Goal: Complete application form: Complete application form

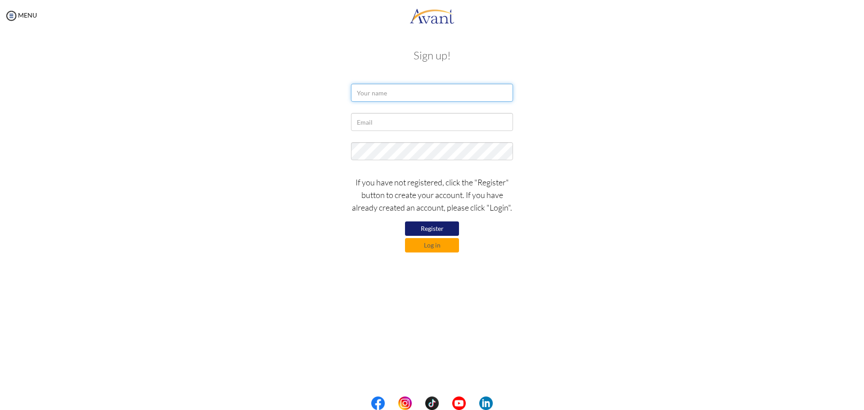
click at [405, 94] on input "text" at bounding box center [432, 93] width 162 height 18
type input "Mark Jeembs Pineda"
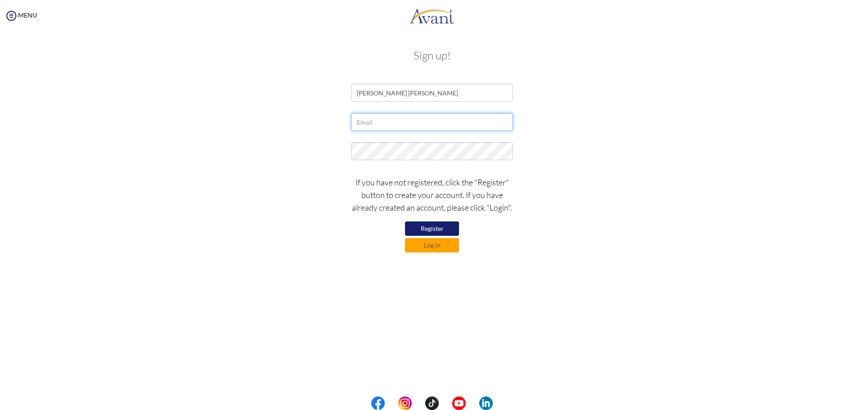
click at [406, 127] on input "text" at bounding box center [432, 122] width 162 height 18
type input "[EMAIL_ADDRESS][DOMAIN_NAME]"
click at [451, 229] on button "Register" at bounding box center [432, 228] width 54 height 14
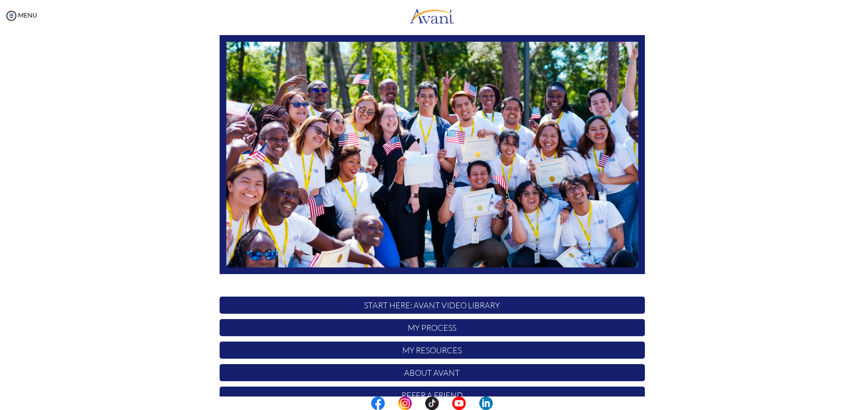
scroll to position [90, 0]
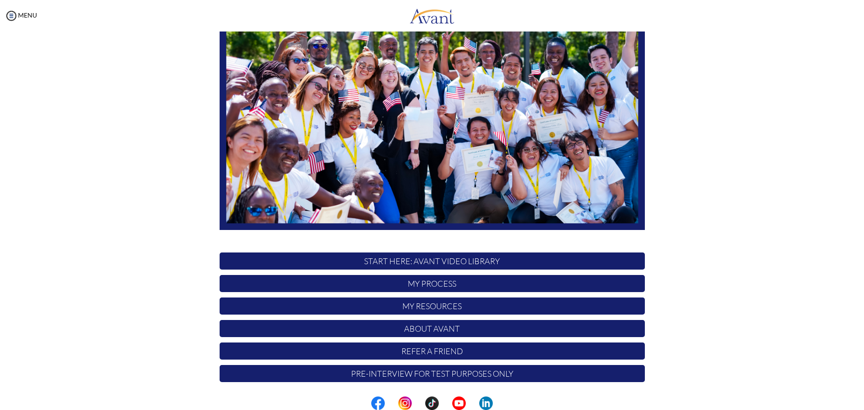
click at [420, 284] on p "My Process" at bounding box center [432, 283] width 425 height 17
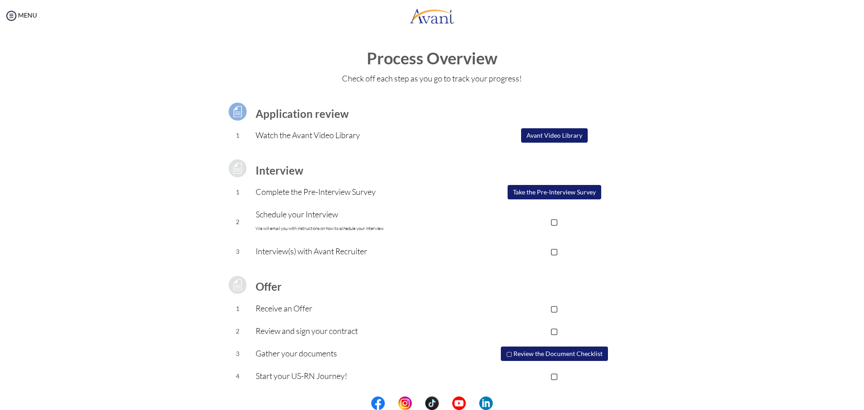
click at [554, 136] on button "Avant Video Library" at bounding box center [554, 135] width 67 height 14
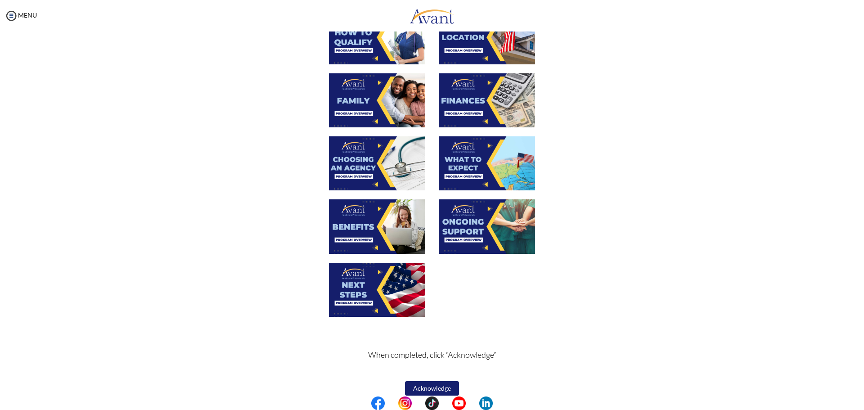
scroll to position [209, 0]
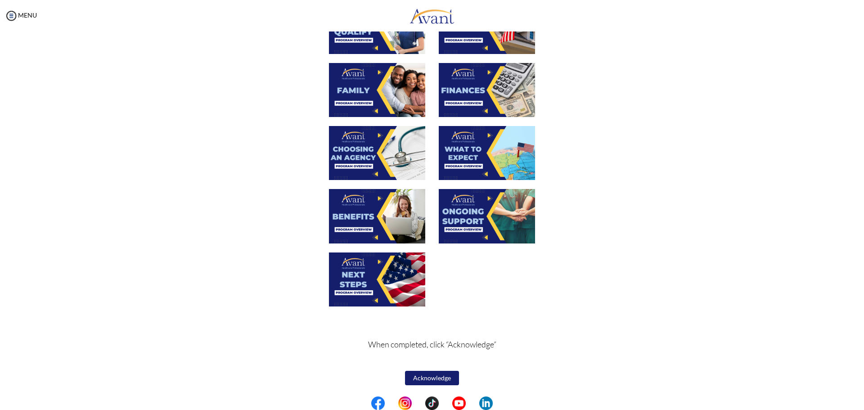
click at [432, 380] on button "Acknowledge" at bounding box center [432, 378] width 54 height 14
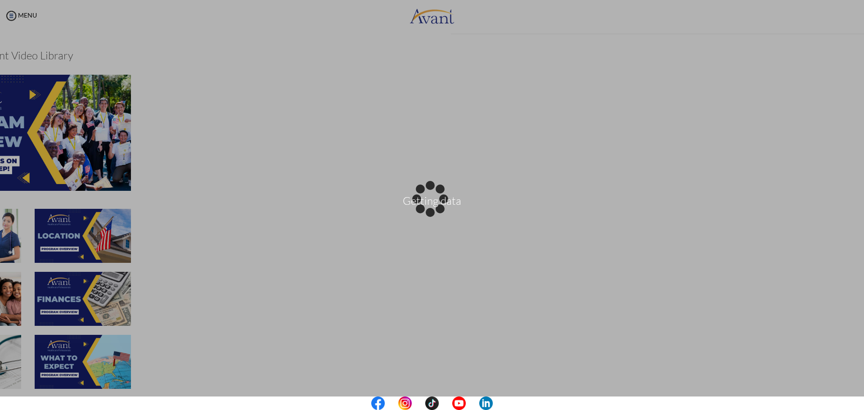
scroll to position [210, 0]
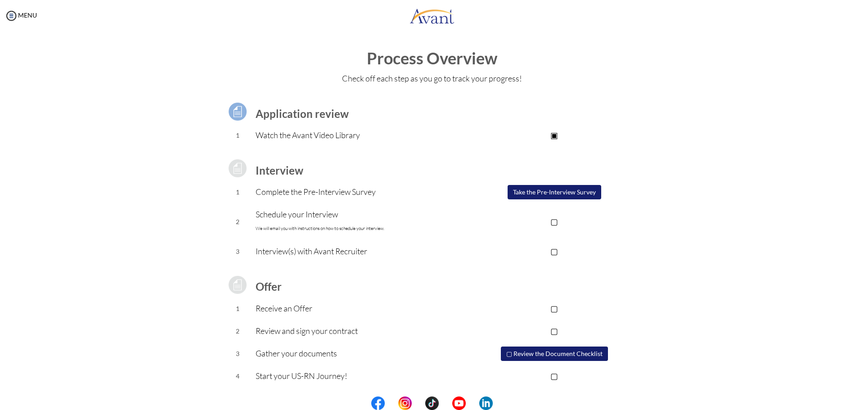
click at [537, 194] on button "Take the Pre-Interview Survey" at bounding box center [555, 192] width 94 height 14
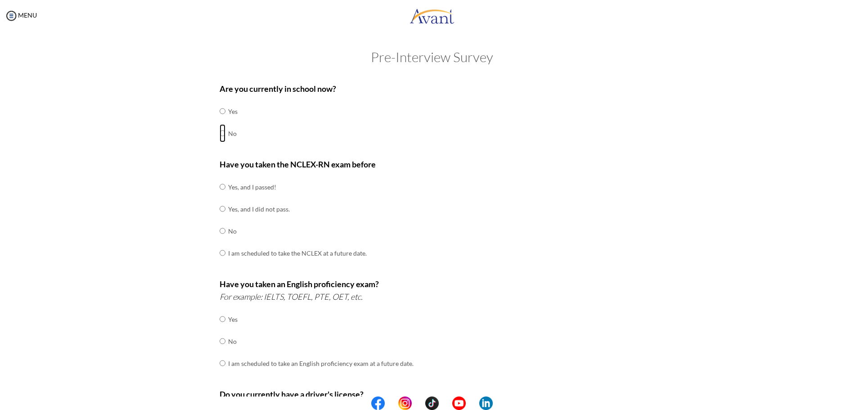
click at [220, 134] on input "radio" at bounding box center [223, 133] width 6 height 18
radio input "true"
click at [220, 186] on input "radio" at bounding box center [223, 187] width 6 height 18
radio input "true"
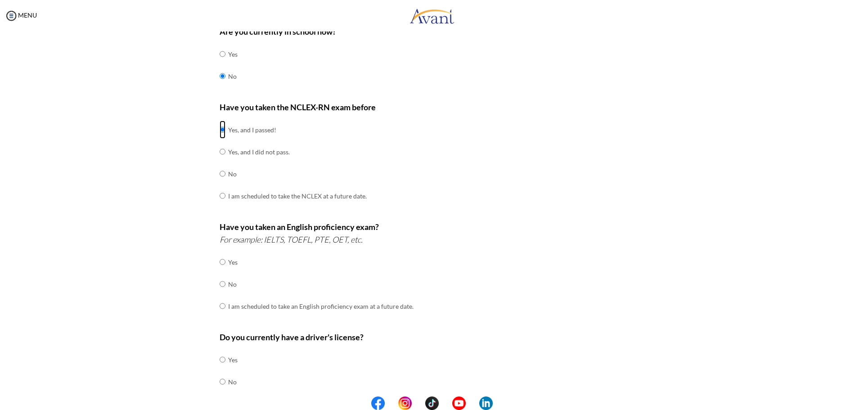
scroll to position [135, 0]
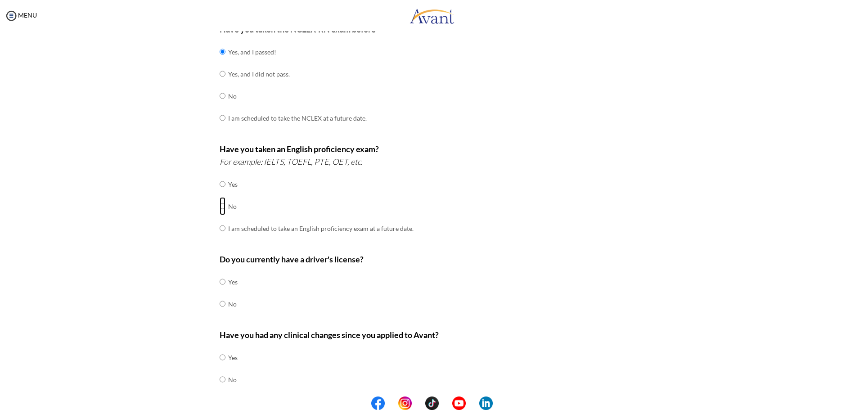
click at [220, 209] on input "radio" at bounding box center [223, 206] width 6 height 18
radio input "true"
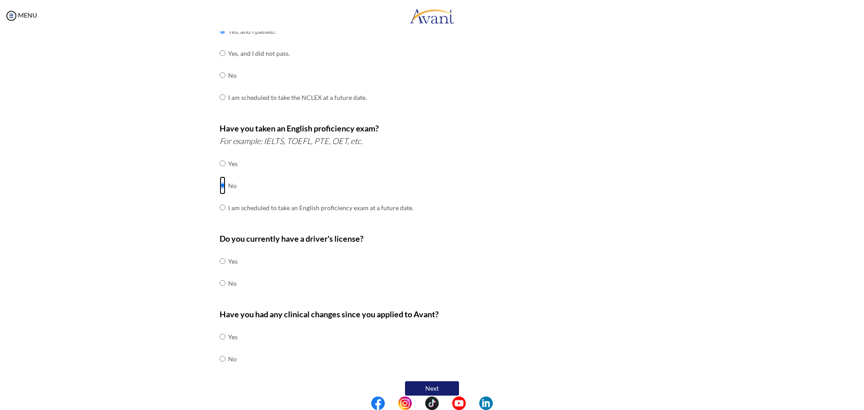
scroll to position [166, 0]
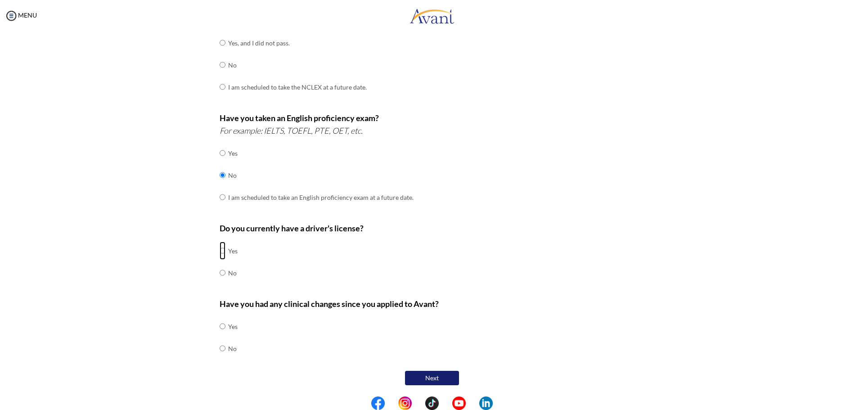
click at [220, 252] on input "radio" at bounding box center [223, 251] width 6 height 18
radio input "true"
click at [220, 327] on input "radio" at bounding box center [223, 326] width 6 height 18
radio input "true"
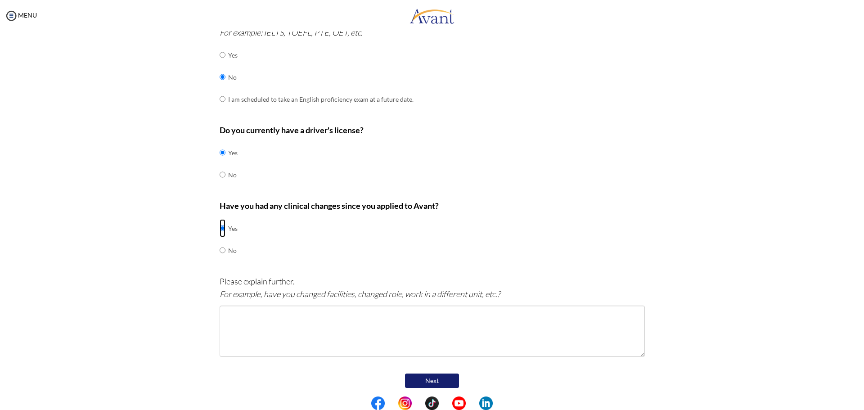
scroll to position [267, 0]
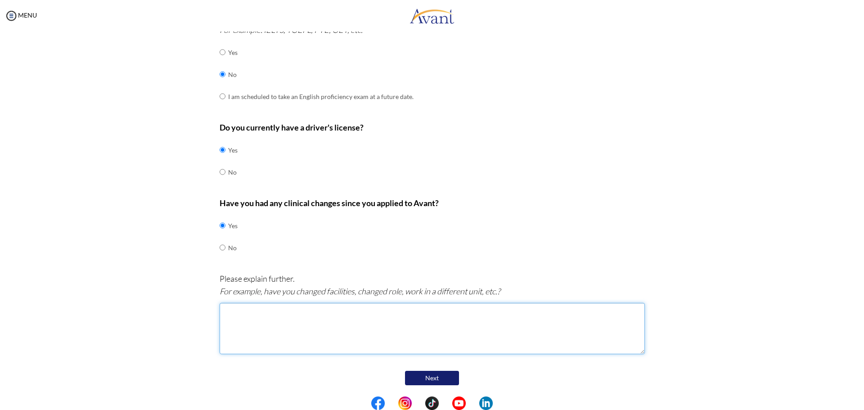
click at [394, 334] on textarea at bounding box center [432, 328] width 425 height 51
click at [230, 310] on textarea "chnage role and moved to MS unit" at bounding box center [432, 328] width 425 height 51
type textarea "change role and moved to MS unit"
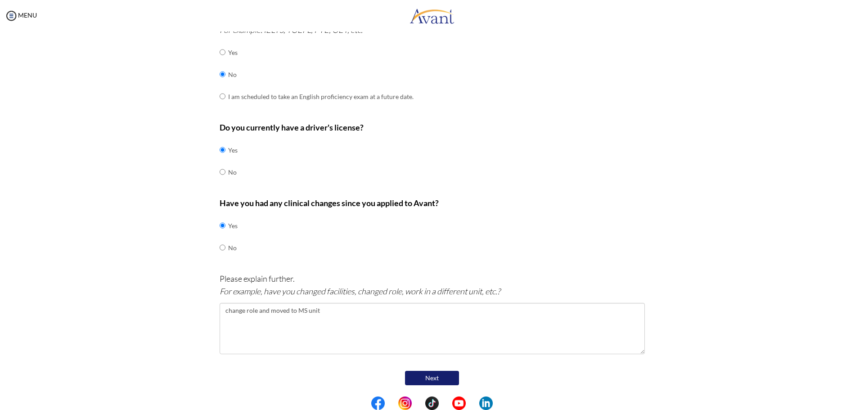
click at [448, 376] on button "Next" at bounding box center [432, 378] width 54 height 14
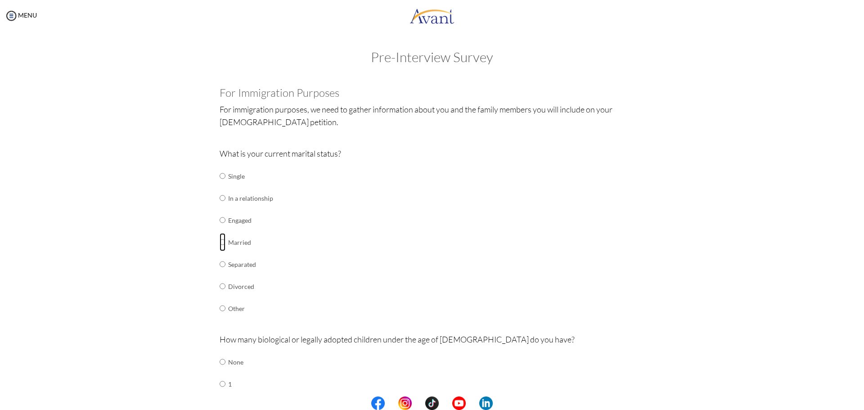
click at [220, 243] on input "radio" at bounding box center [223, 242] width 6 height 18
radio input "true"
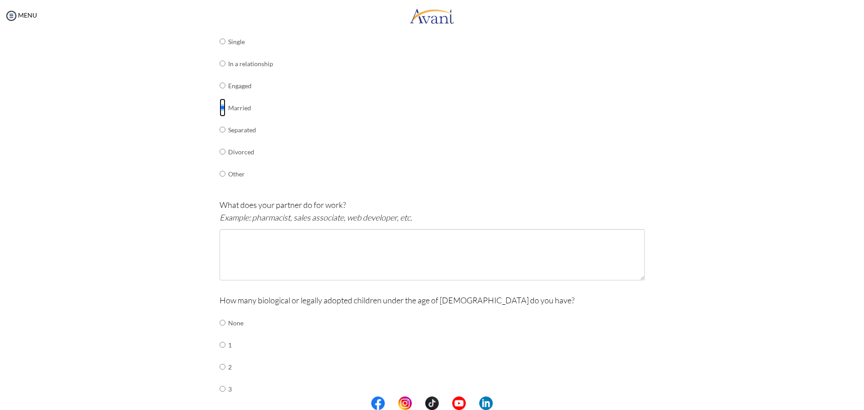
scroll to position [135, 0]
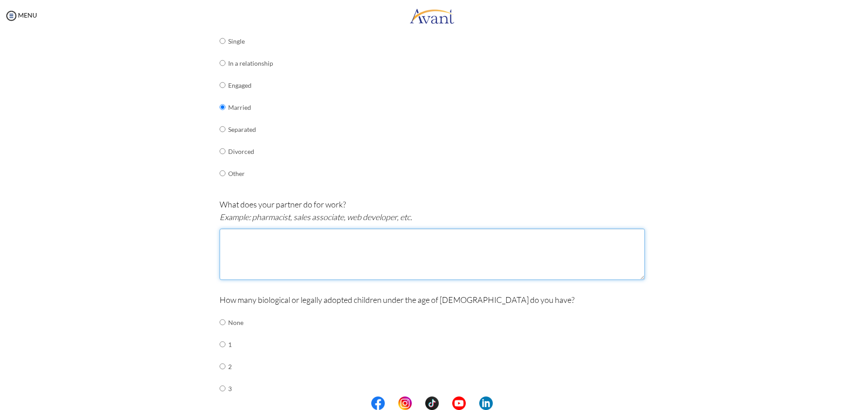
click at [265, 244] on textarea at bounding box center [432, 254] width 425 height 51
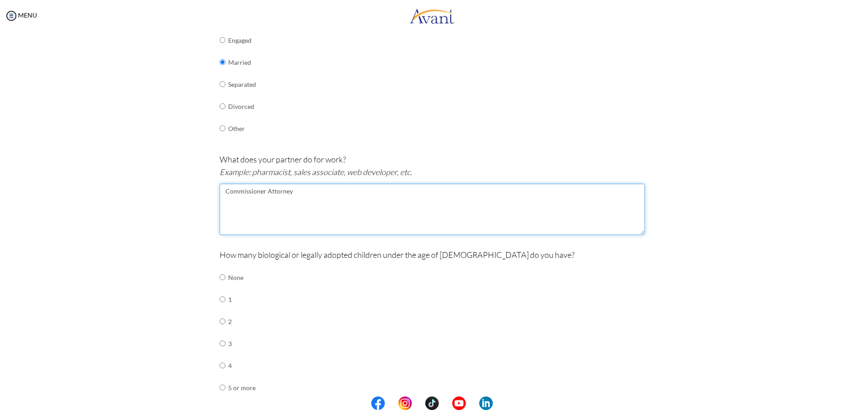
type textarea "Commissioner Attorney"
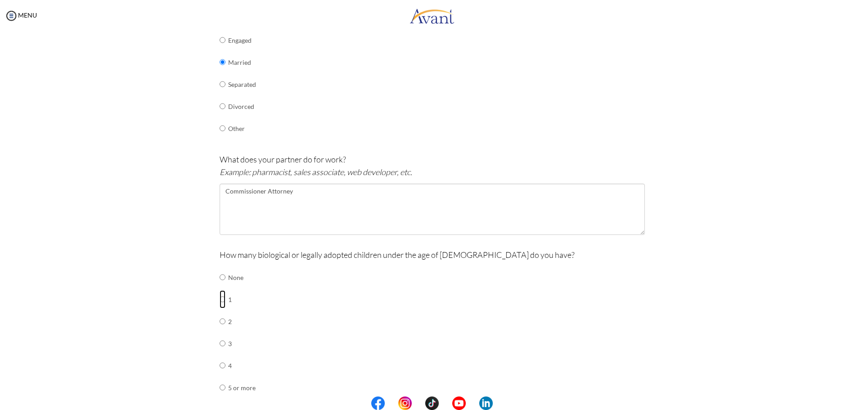
click at [220, 300] on input "radio" at bounding box center [223, 299] width 6 height 18
radio input "true"
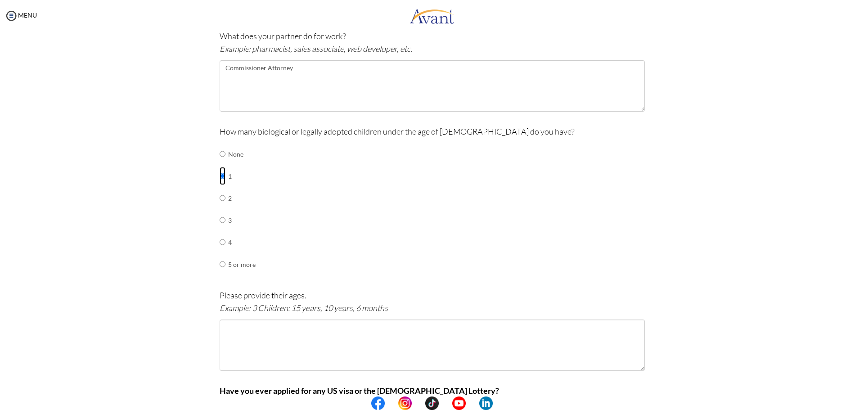
scroll to position [315, 0]
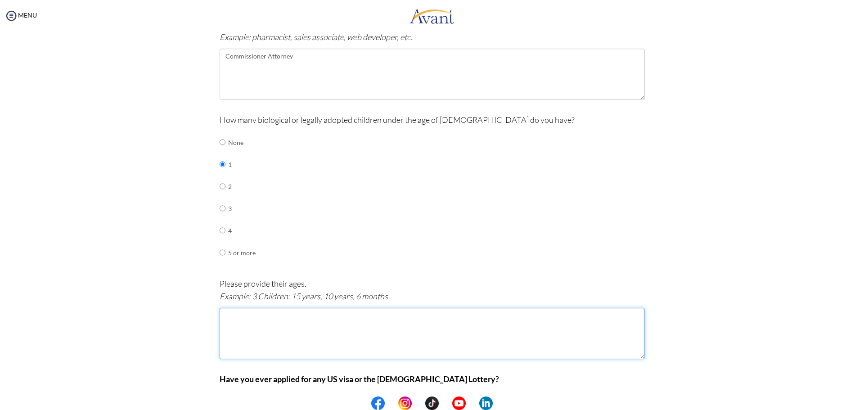
click at [240, 333] on textarea at bounding box center [432, 333] width 425 height 51
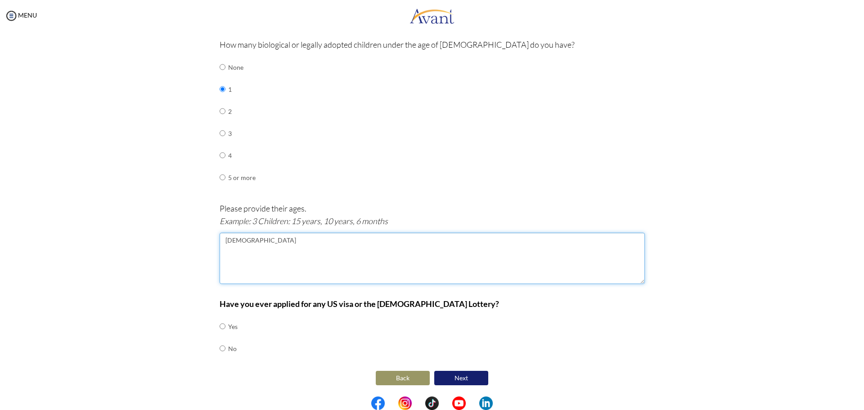
type textarea "[DEMOGRAPHIC_DATA]"
click at [220, 349] on input "radio" at bounding box center [223, 348] width 6 height 18
radio input "true"
click at [469, 382] on button "Next" at bounding box center [461, 378] width 54 height 14
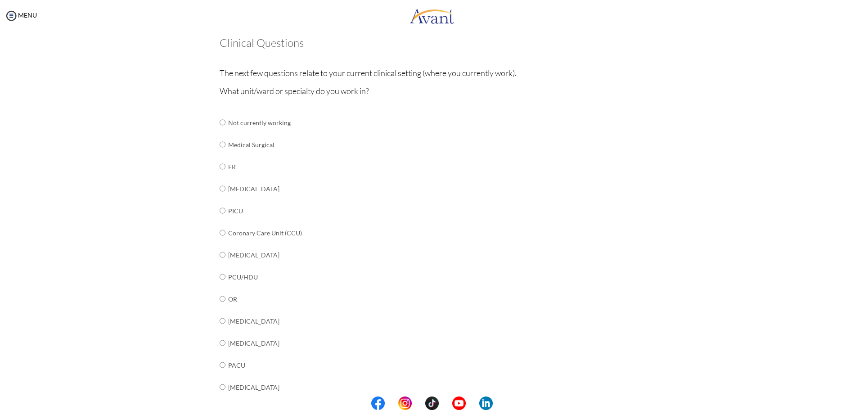
scroll to position [45, 0]
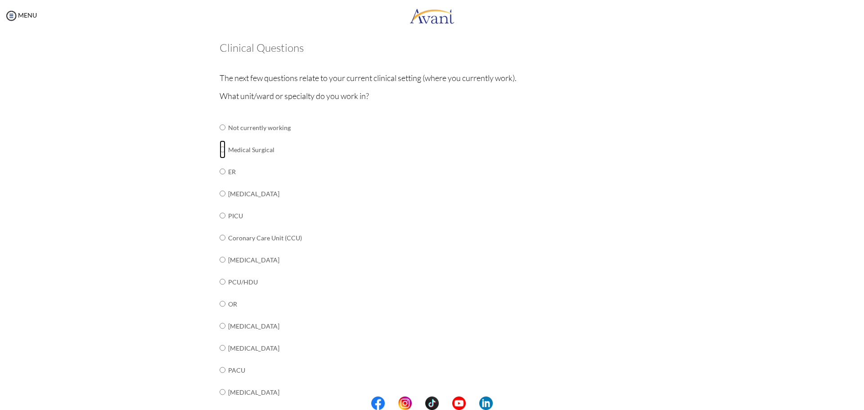
click at [220, 152] on input "radio" at bounding box center [223, 149] width 6 height 18
radio input "true"
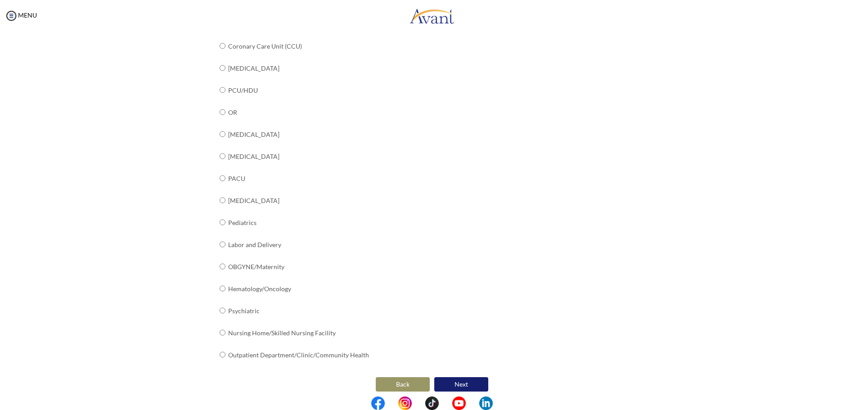
scroll to position [243, 0]
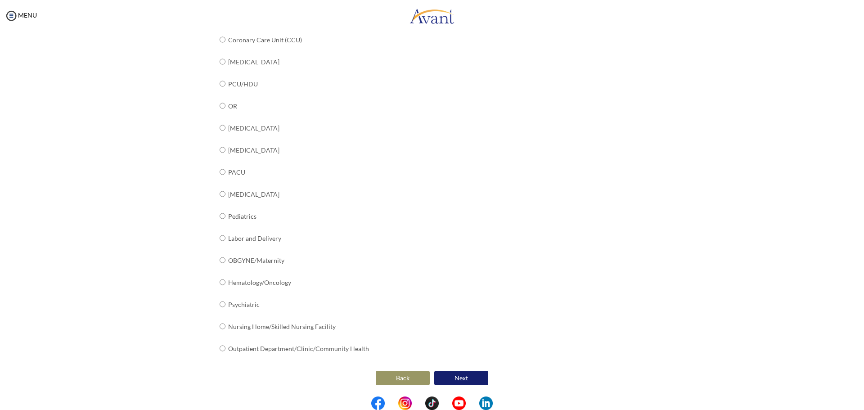
click at [455, 375] on button "Next" at bounding box center [461, 378] width 54 height 14
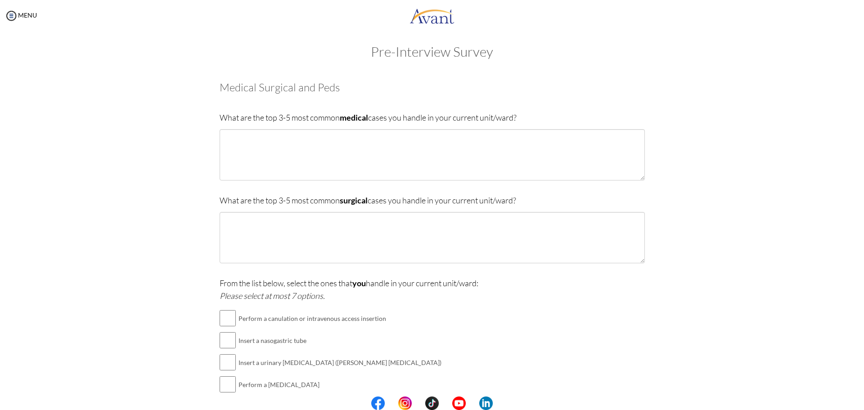
scroll to position [0, 0]
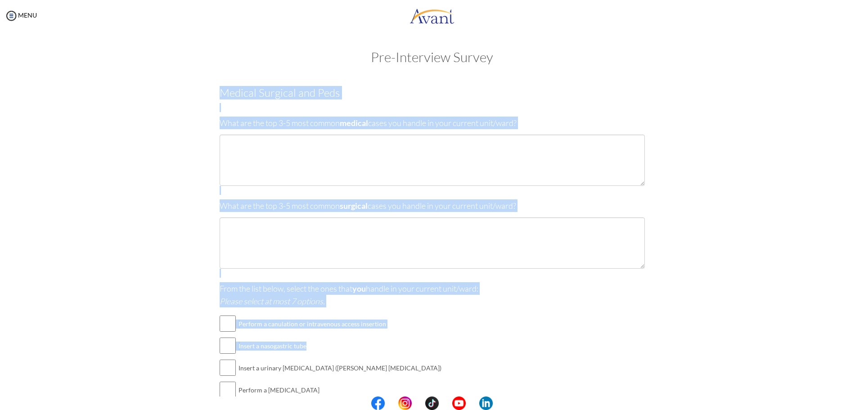
drag, startPoint x: 217, startPoint y: 91, endPoint x: 350, endPoint y: 338, distance: 280.7
click at [350, 338] on div "Medical Surgical and Peds What are the top 3-5 most common medical cases you ha…" at bounding box center [432, 302] width 425 height 430
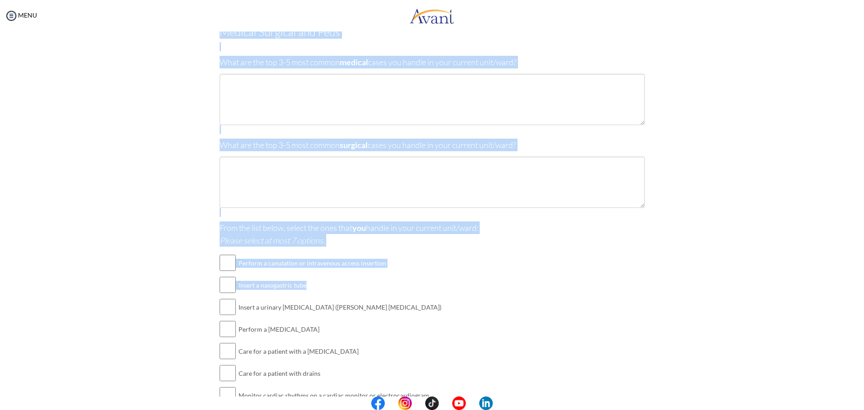
scroll to position [45, 0]
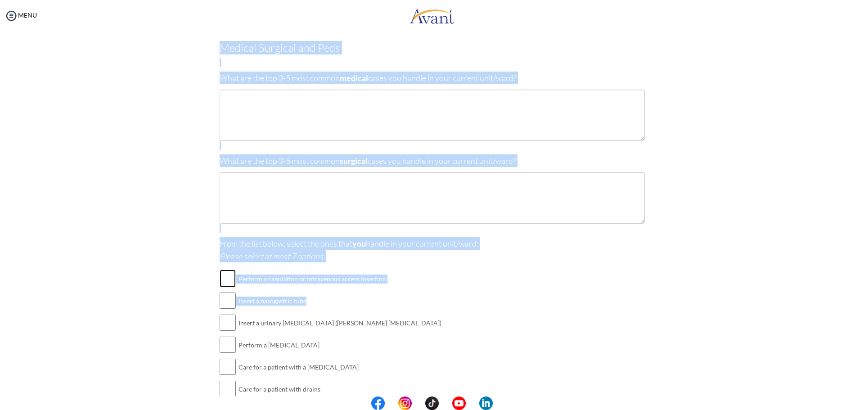
click at [227, 279] on input "checkbox" at bounding box center [228, 279] width 16 height 18
checkbox input "true"
click at [220, 304] on input "checkbox" at bounding box center [228, 301] width 16 height 18
checkbox input "true"
click at [220, 326] on input "checkbox" at bounding box center [228, 323] width 16 height 18
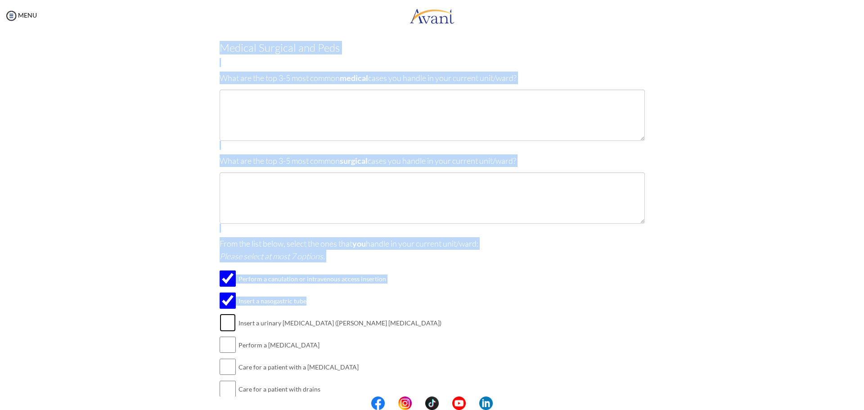
checkbox input "true"
click at [220, 347] on input "checkbox" at bounding box center [228, 345] width 16 height 18
checkbox input "true"
click at [224, 370] on input "checkbox" at bounding box center [228, 367] width 16 height 18
checkbox input "true"
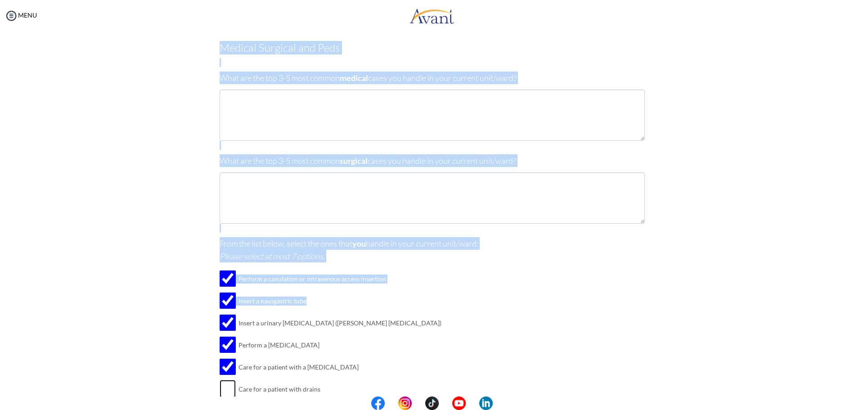
click at [225, 390] on input "checkbox" at bounding box center [228, 389] width 16 height 18
checkbox input "true"
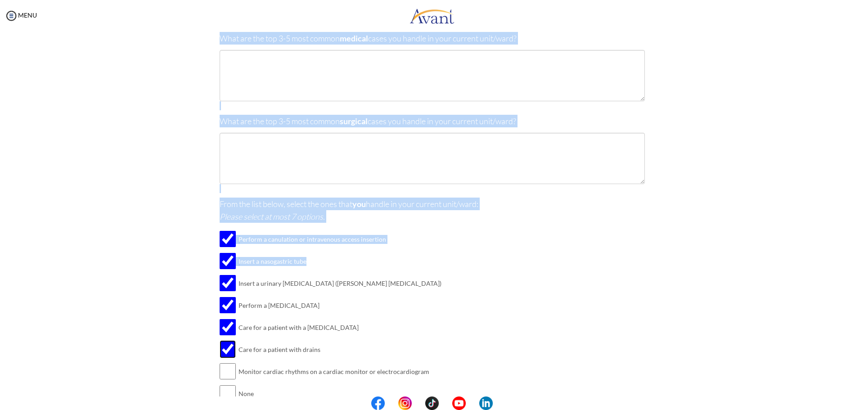
scroll to position [130, 0]
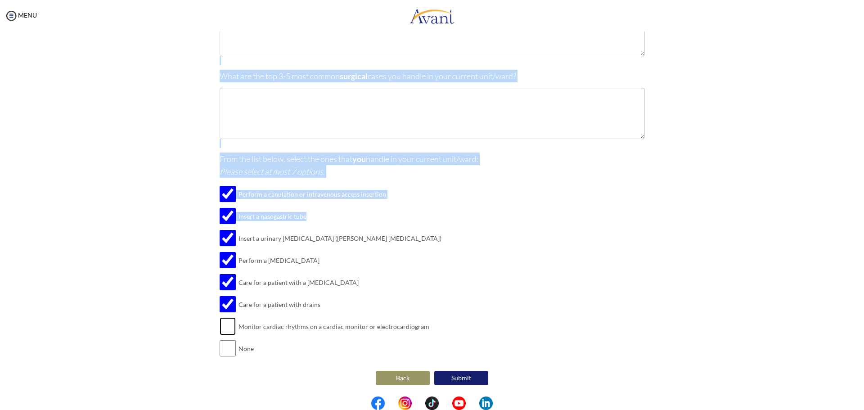
click at [224, 330] on input "checkbox" at bounding box center [228, 326] width 16 height 18
checkbox input "true"
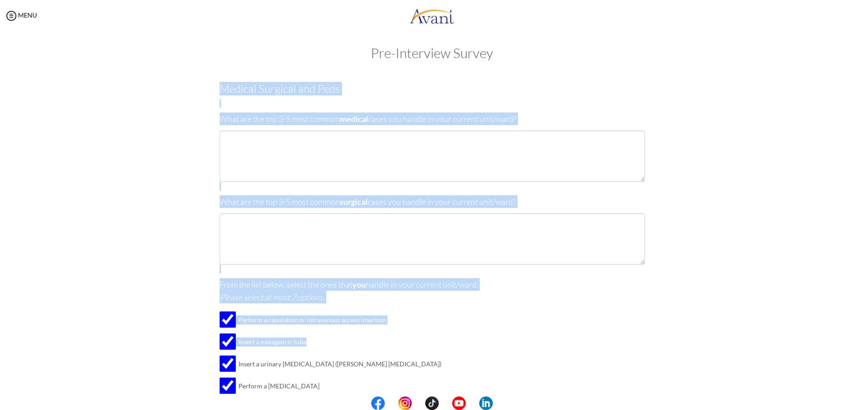
scroll to position [0, 0]
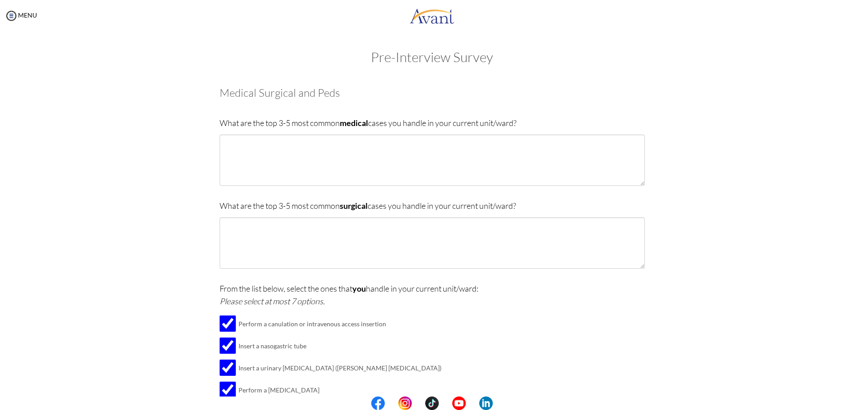
click at [99, 140] on div "Pre-Interview Survey Are you currently in school now? Yes No Have you taken the…" at bounding box center [432, 306] width 846 height 513
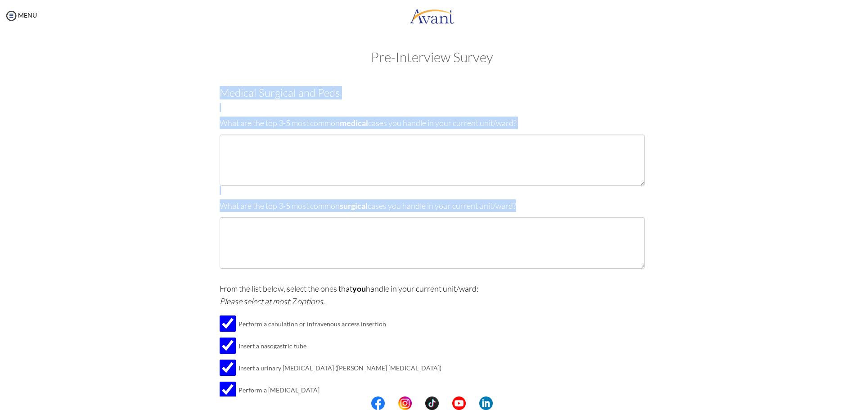
drag, startPoint x: 221, startPoint y: 104, endPoint x: 582, endPoint y: 270, distance: 396.9
click at [584, 272] on div "Medical Surgical and Peds What are the top 3-5 most common medical cases you ha…" at bounding box center [432, 302] width 425 height 430
copy div "Medical Surgical and Peds What are the top 3-5 most common medical cases you ha…"
